Goal: Task Accomplishment & Management: Manage account settings

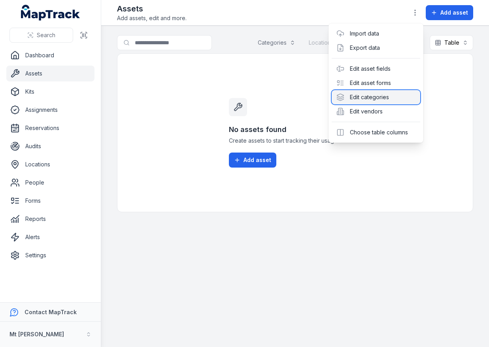
click at [386, 97] on div "Edit categories" at bounding box center [376, 97] width 89 height 14
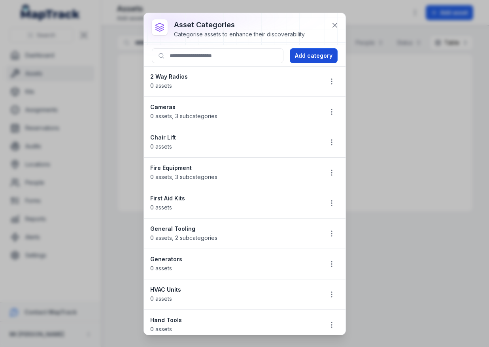
click at [298, 62] on button "Add category" at bounding box center [314, 55] width 48 height 15
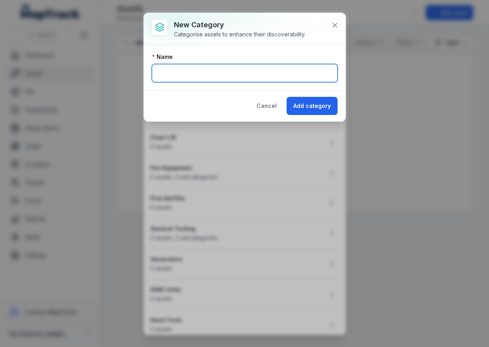
click at [201, 66] on input "text" at bounding box center [245, 73] width 186 height 18
type input "*********"
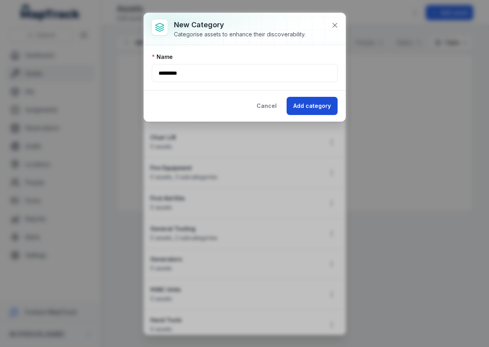
click at [318, 112] on button "Add category" at bounding box center [312, 106] width 51 height 18
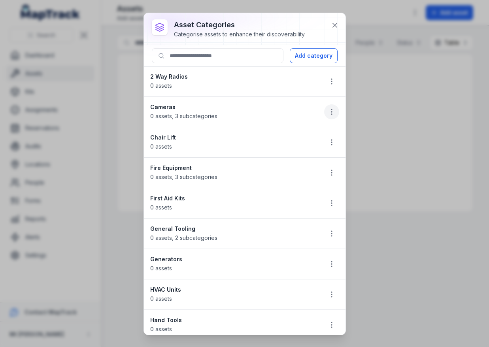
click at [328, 112] on icon "button" at bounding box center [332, 112] width 8 height 8
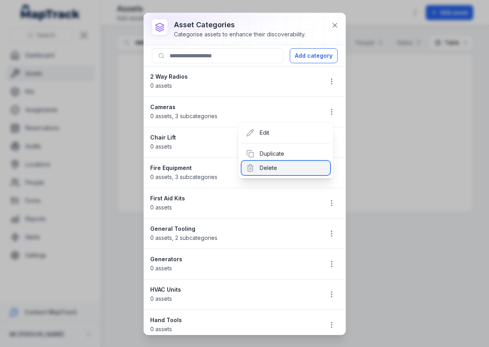
click at [313, 162] on div "Delete" at bounding box center [286, 168] width 89 height 14
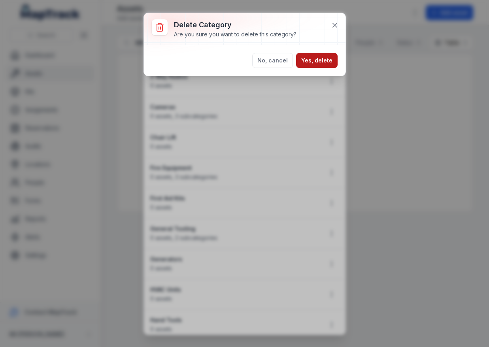
click at [321, 62] on button "Yes, delete" at bounding box center [317, 60] width 42 height 15
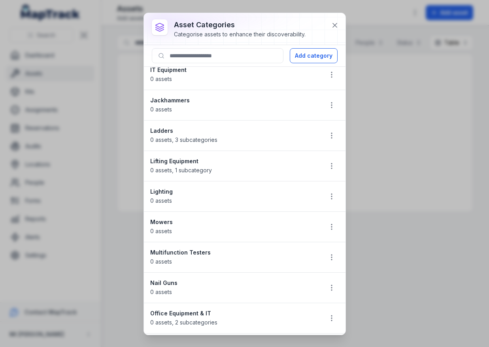
scroll to position [286, 0]
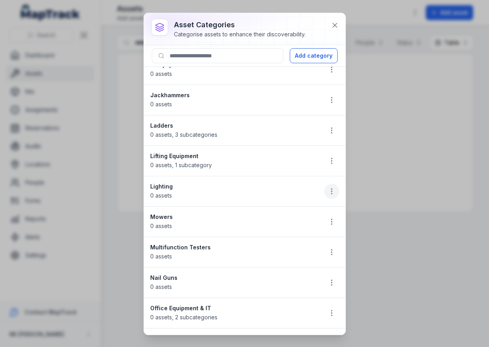
click at [328, 190] on icon "button" at bounding box center [332, 191] width 8 height 8
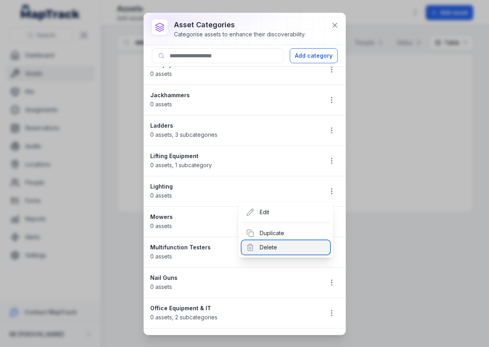
click at [306, 250] on div "Delete" at bounding box center [286, 247] width 89 height 14
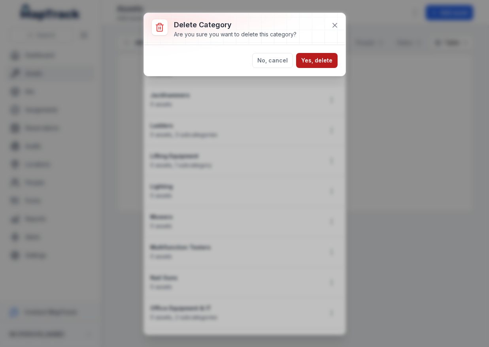
click at [327, 56] on button "Yes, delete" at bounding box center [317, 60] width 42 height 15
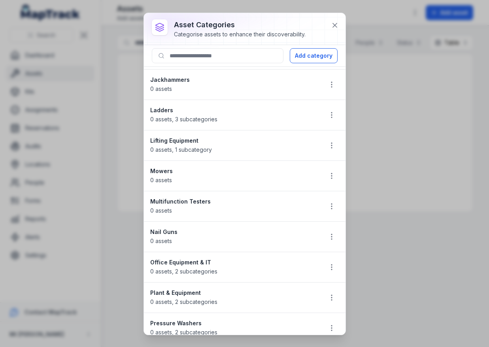
scroll to position [326, 0]
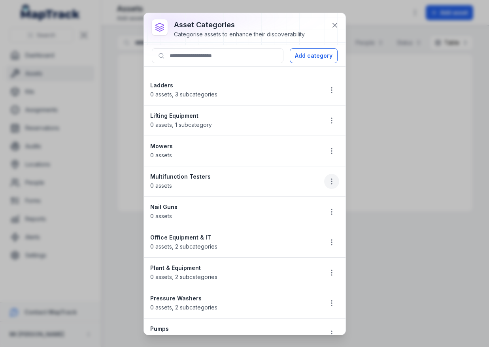
click at [328, 178] on icon "button" at bounding box center [332, 181] width 8 height 8
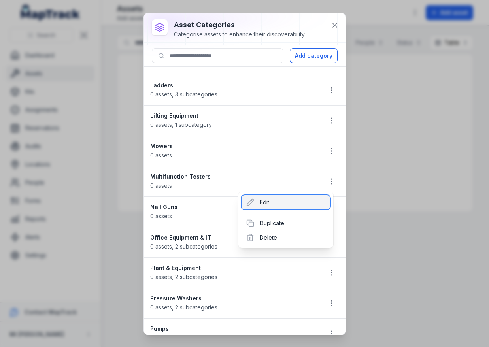
click at [286, 196] on div "Edit" at bounding box center [286, 202] width 89 height 14
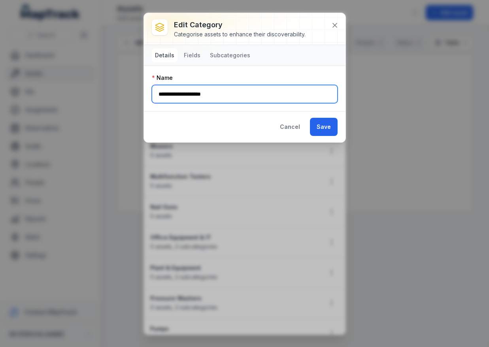
click at [181, 92] on input "**********" at bounding box center [245, 94] width 186 height 18
type input "**********"
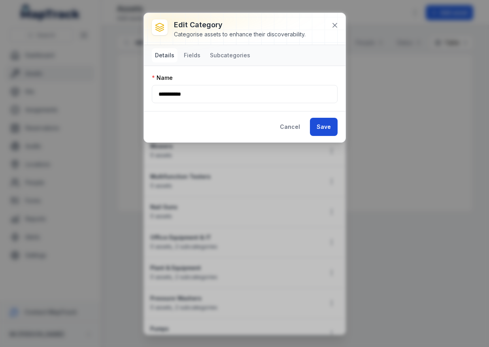
click at [315, 123] on button "Save" at bounding box center [324, 127] width 28 height 18
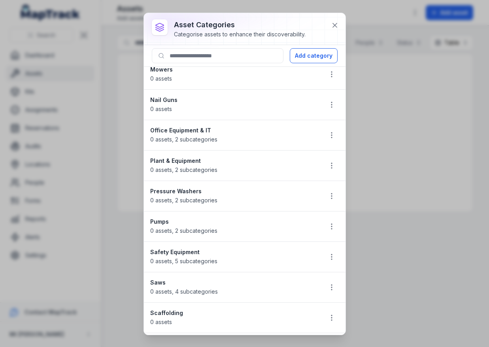
scroll to position [433, 0]
click at [331, 137] on circle "button" at bounding box center [331, 137] width 1 height 1
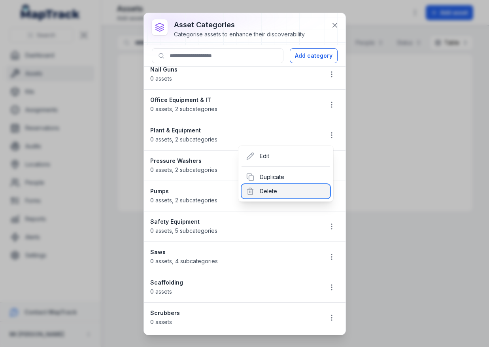
click at [287, 191] on div "Delete" at bounding box center [286, 191] width 89 height 14
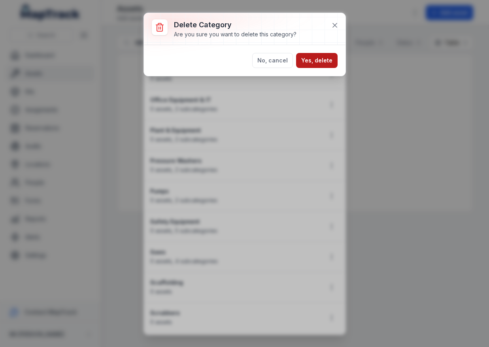
click at [329, 55] on button "Yes, delete" at bounding box center [317, 60] width 42 height 15
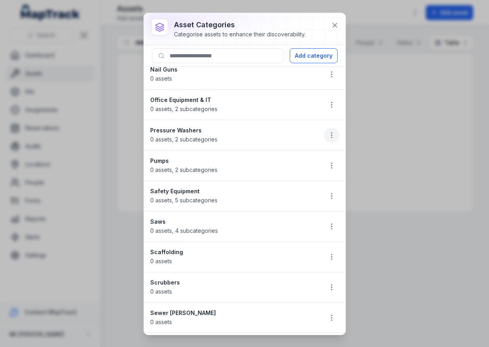
click at [328, 138] on icon "button" at bounding box center [332, 135] width 8 height 8
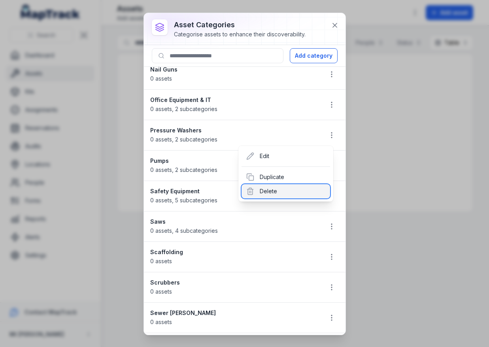
click at [302, 187] on div "Delete" at bounding box center [286, 191] width 89 height 14
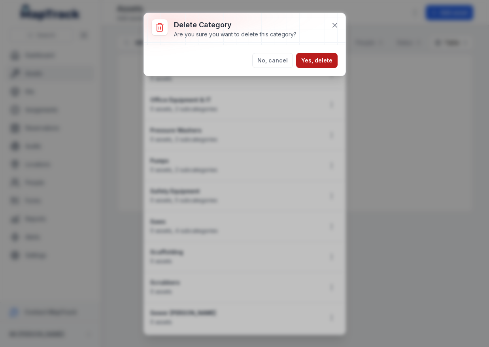
click at [328, 53] on button "Yes, delete" at bounding box center [317, 60] width 42 height 15
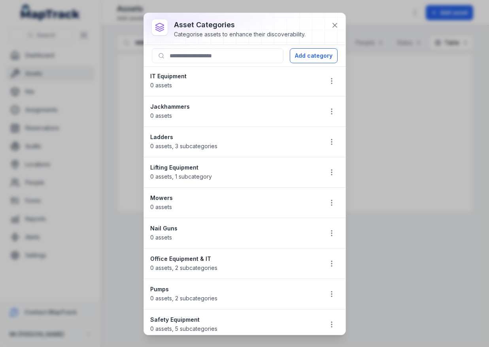
scroll to position [353, 0]
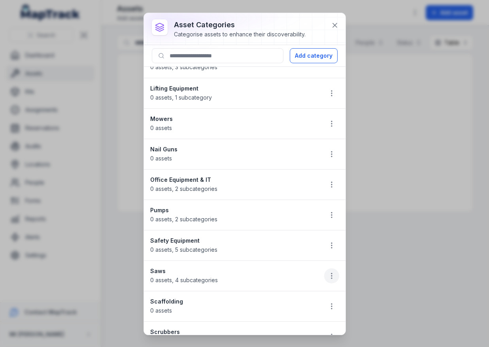
click at [328, 272] on icon "button" at bounding box center [332, 276] width 8 height 8
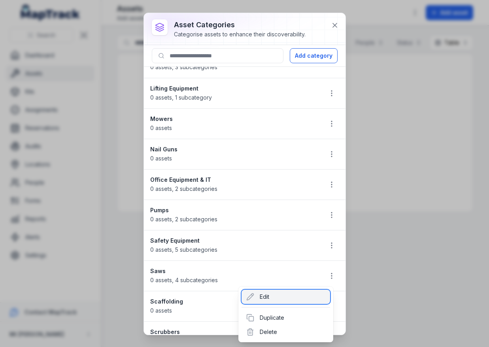
click at [278, 297] on div "Edit" at bounding box center [286, 297] width 89 height 14
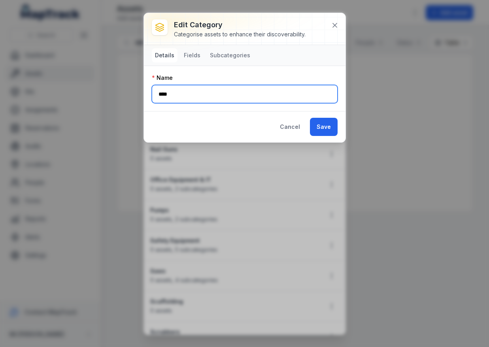
click at [177, 93] on input "****" at bounding box center [245, 94] width 186 height 18
type input "*******"
click at [310, 118] on button "Save" at bounding box center [324, 127] width 28 height 18
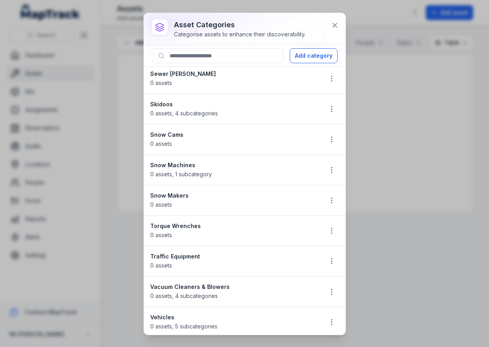
scroll to position [614, 0]
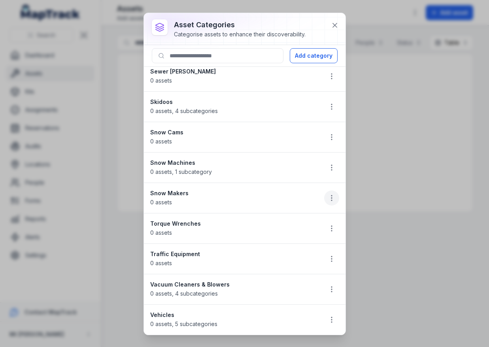
click at [328, 194] on icon "button" at bounding box center [332, 198] width 8 height 8
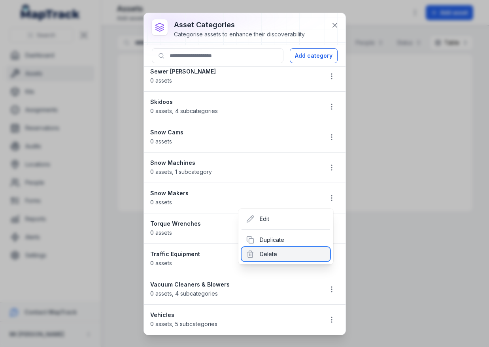
click at [283, 255] on div "Delete" at bounding box center [286, 254] width 89 height 14
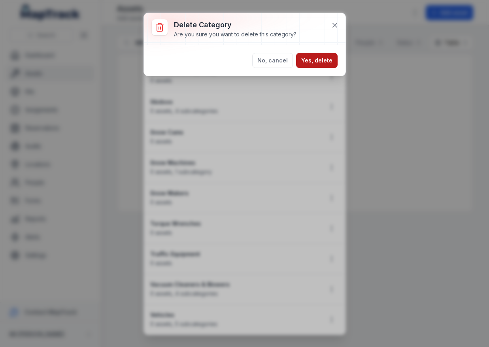
click at [328, 61] on button "Yes, delete" at bounding box center [317, 60] width 42 height 15
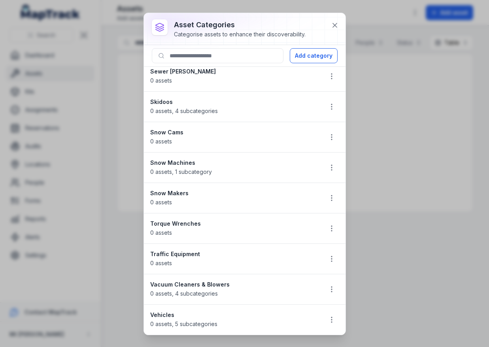
scroll to position [583, 0]
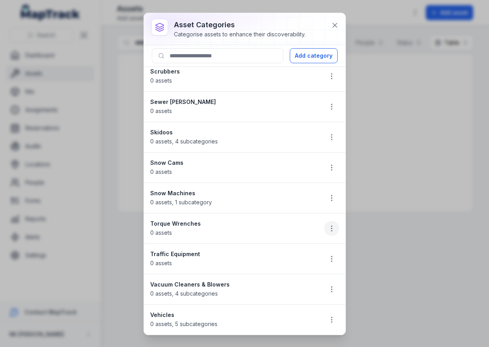
click at [328, 231] on icon "button" at bounding box center [332, 229] width 8 height 8
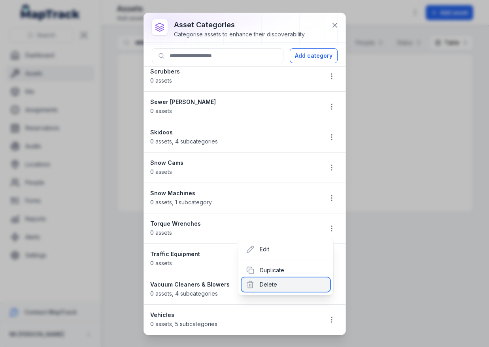
click at [299, 283] on div "Delete" at bounding box center [286, 284] width 89 height 14
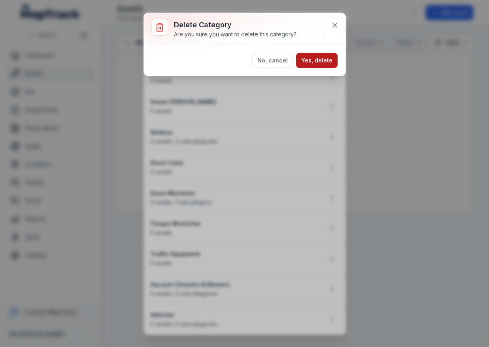
click at [329, 63] on button "Yes, delete" at bounding box center [317, 60] width 42 height 15
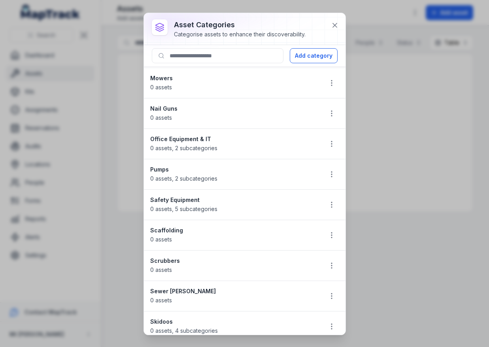
scroll to position [384, 0]
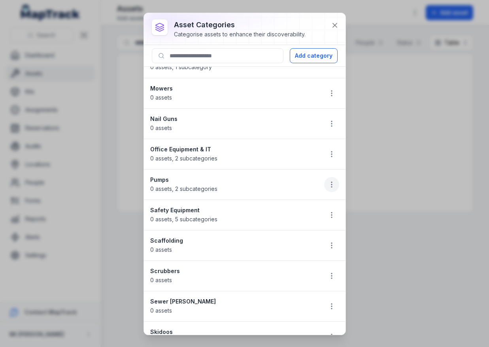
click at [328, 186] on icon "button" at bounding box center [332, 185] width 8 height 8
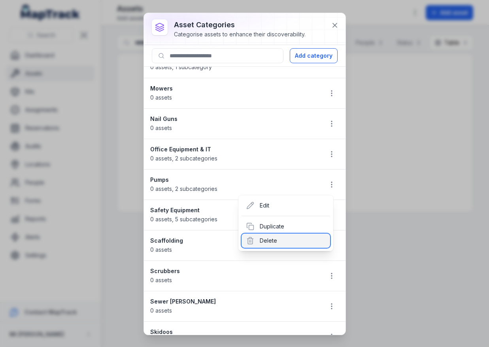
click at [282, 238] on div "Delete" at bounding box center [286, 241] width 89 height 14
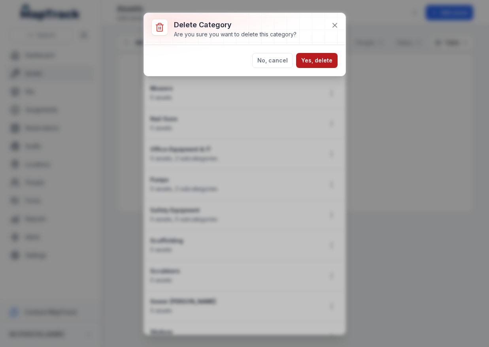
click at [320, 58] on button "Yes, delete" at bounding box center [317, 60] width 42 height 15
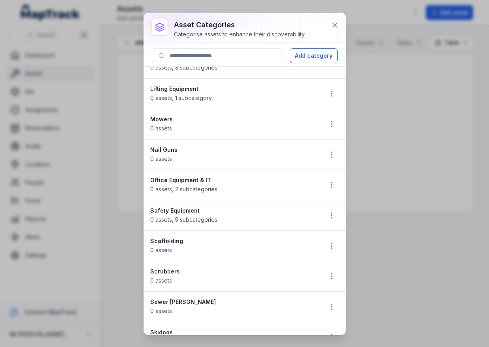
scroll to position [348, 0]
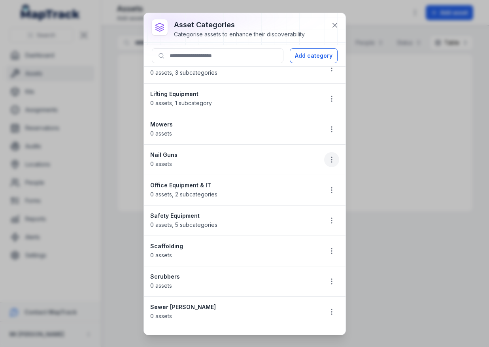
click at [326, 155] on button "button" at bounding box center [331, 159] width 15 height 15
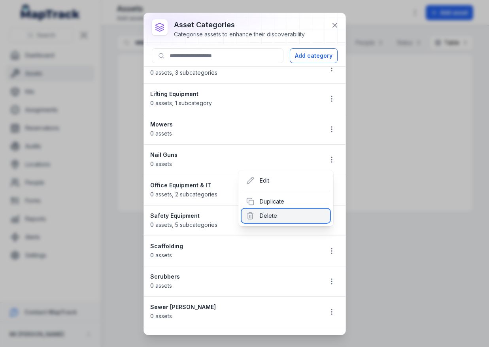
click at [286, 220] on div "Delete" at bounding box center [286, 216] width 89 height 14
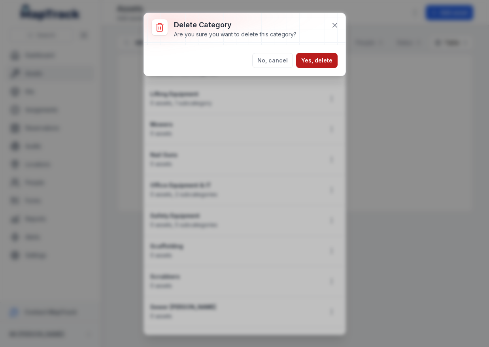
click at [323, 61] on button "Yes, delete" at bounding box center [317, 60] width 42 height 15
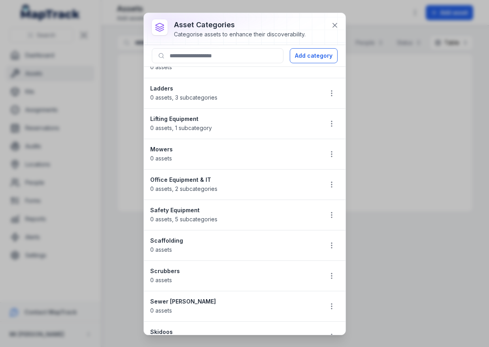
scroll to position [328, 0]
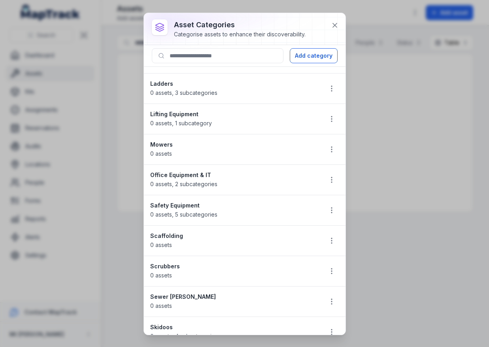
click at [330, 159] on li "Mowers 0 assets" at bounding box center [245, 149] width 202 height 31
click at [328, 153] on icon "button" at bounding box center [332, 149] width 8 height 8
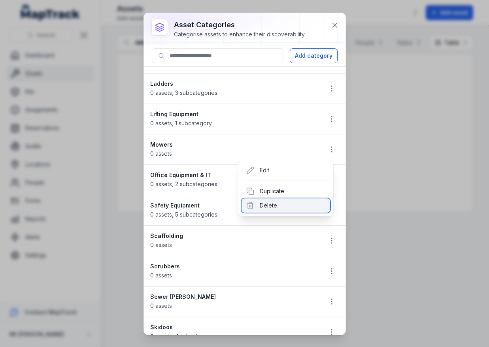
click at [316, 202] on div "Delete" at bounding box center [286, 205] width 89 height 14
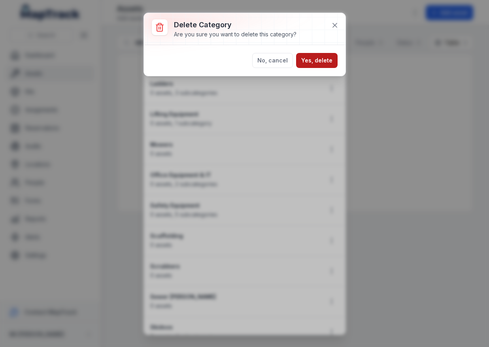
click at [330, 56] on button "Yes, delete" at bounding box center [317, 60] width 42 height 15
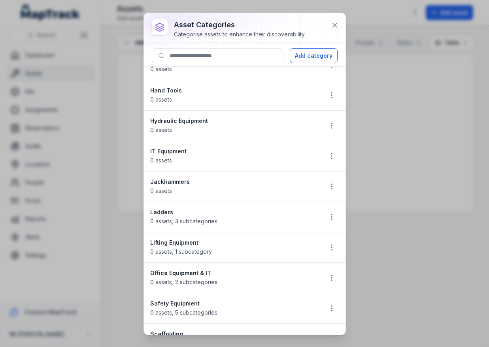
scroll to position [194, 0]
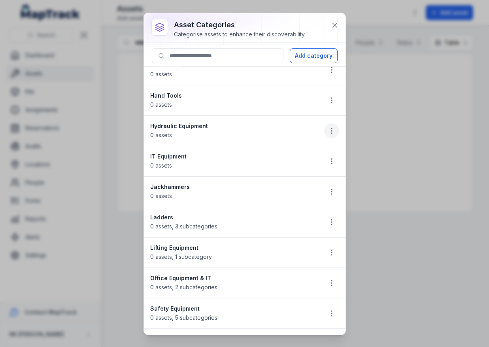
click at [331, 128] on circle "button" at bounding box center [331, 128] width 1 height 1
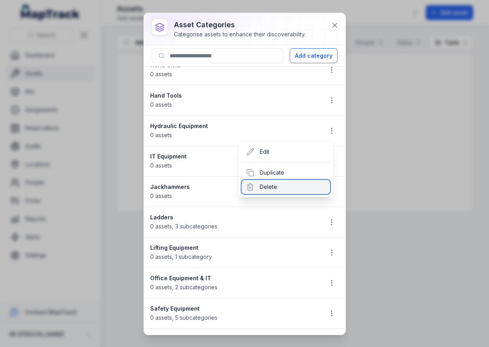
click at [305, 185] on div "Delete" at bounding box center [286, 187] width 89 height 14
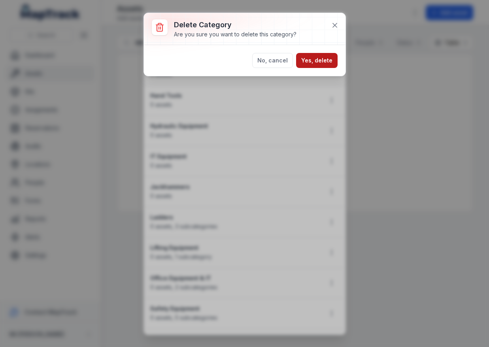
click at [330, 53] on button "Yes, delete" at bounding box center [317, 60] width 42 height 15
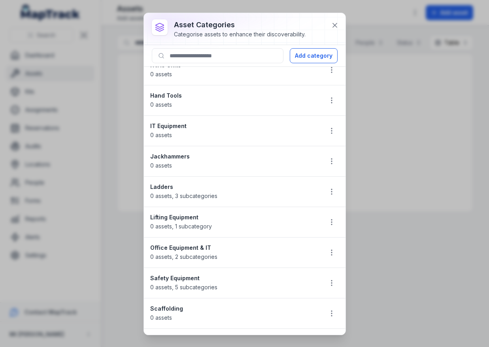
scroll to position [184, 0]
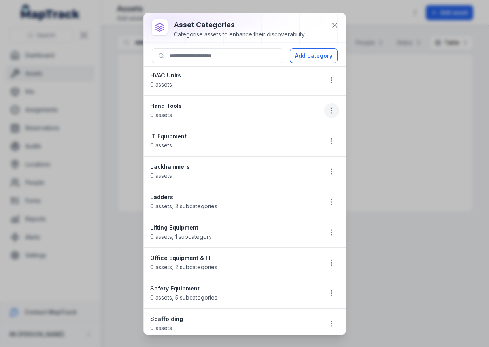
click at [325, 106] on button "button" at bounding box center [331, 110] width 15 height 15
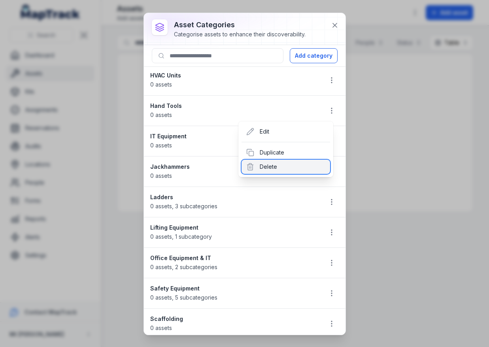
click at [294, 162] on div "Delete" at bounding box center [286, 167] width 89 height 14
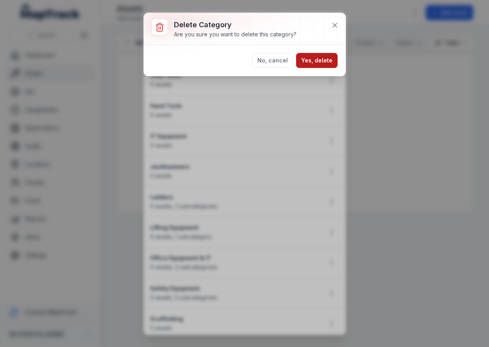
click at [325, 63] on button "Yes, delete" at bounding box center [317, 60] width 42 height 15
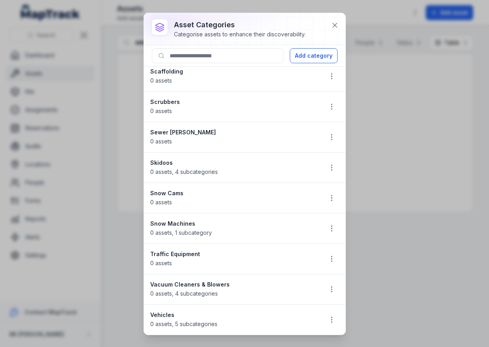
scroll to position [0, 0]
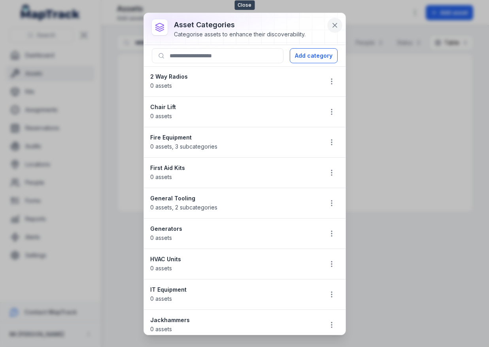
click at [336, 27] on icon at bounding box center [335, 25] width 8 height 8
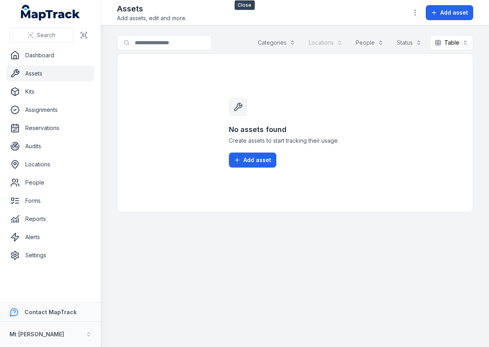
click at [357, 125] on h3 "No assets found" at bounding box center [295, 129] width 133 height 11
